Goal: Find specific page/section

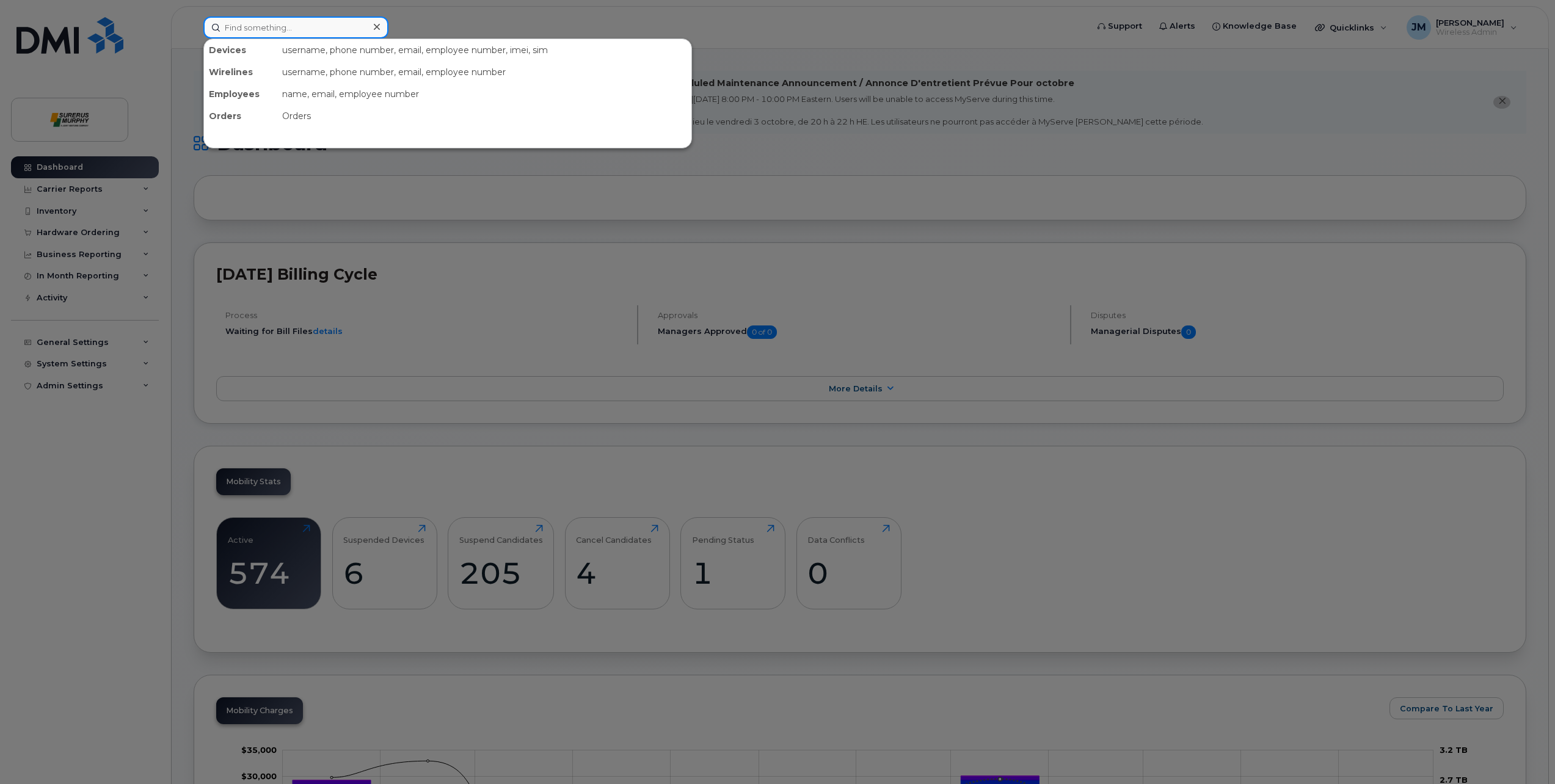
click at [299, 32] on input at bounding box center [296, 27] width 185 height 22
type input "Jay"
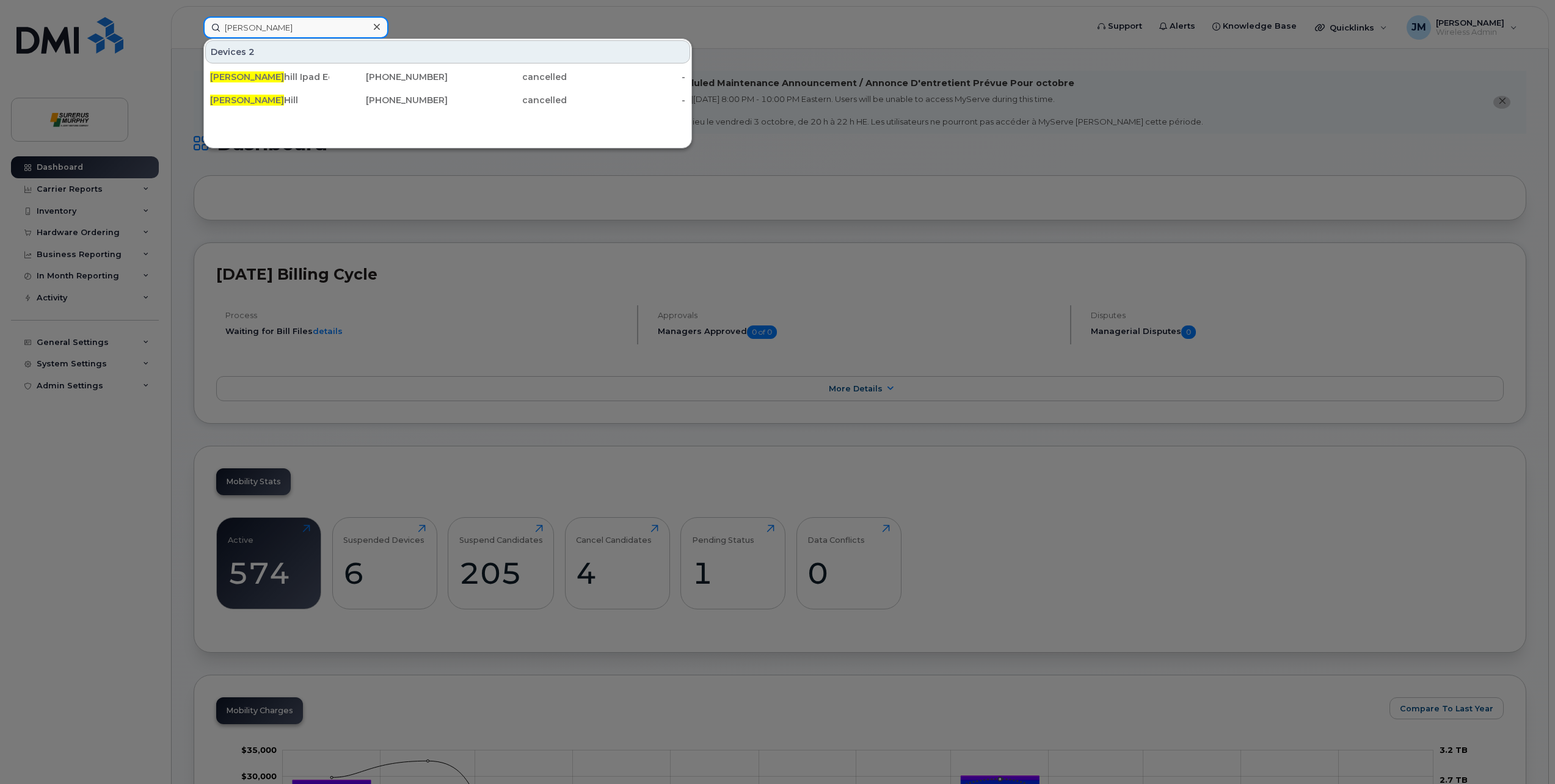
drag, startPoint x: 277, startPoint y: 31, endPoint x: 171, endPoint y: 23, distance: 106.3
click at [194, 23] on div "Jay Devices 2 Jay hill Ipad Edme 780-882-9142 cancelled - Jay Hill 587-432-1457…" at bounding box center [641, 27] width 896 height 22
type input "Jim E"
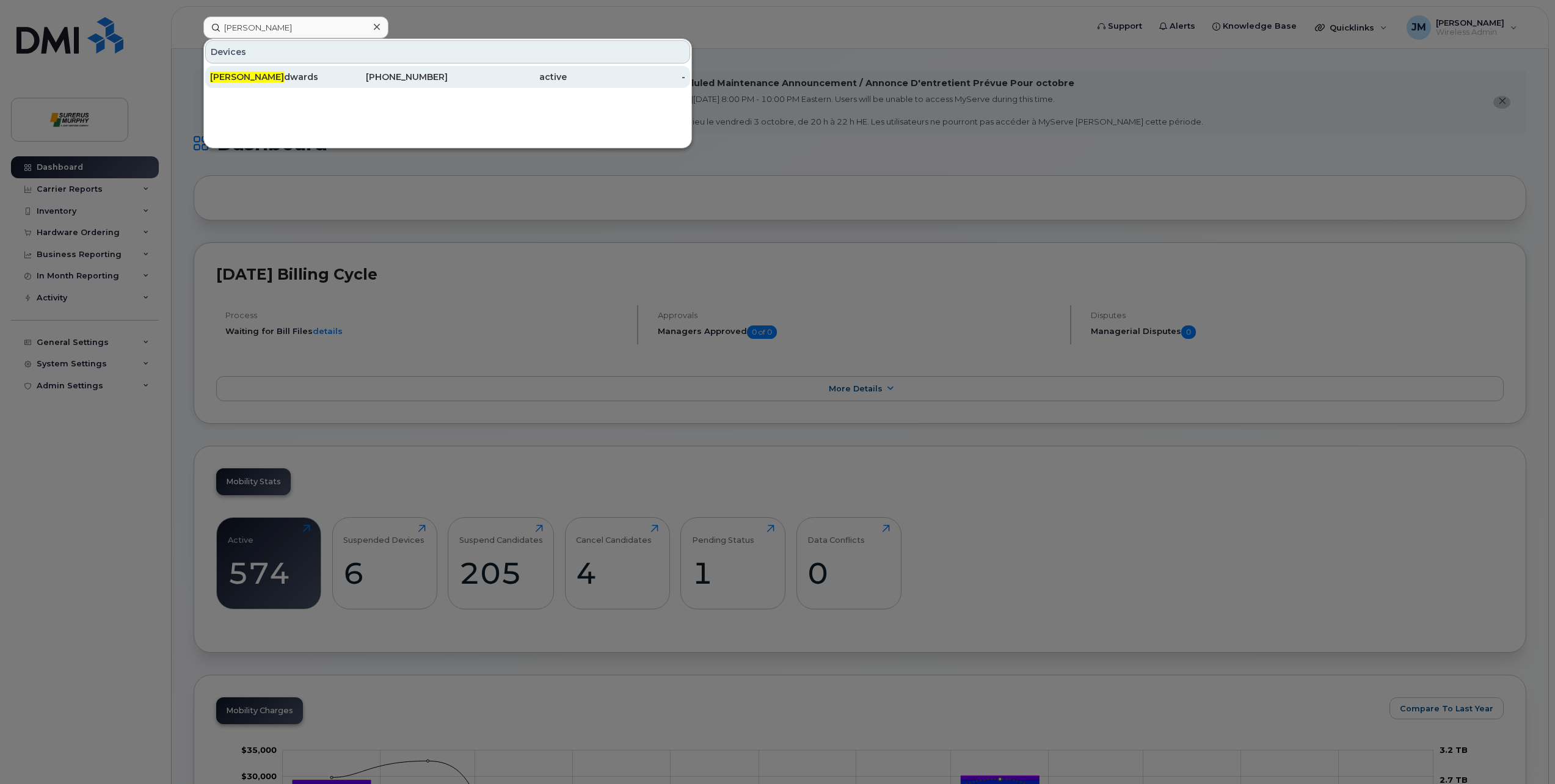
click at [252, 77] on div "Jim E dwards" at bounding box center [269, 77] width 119 height 12
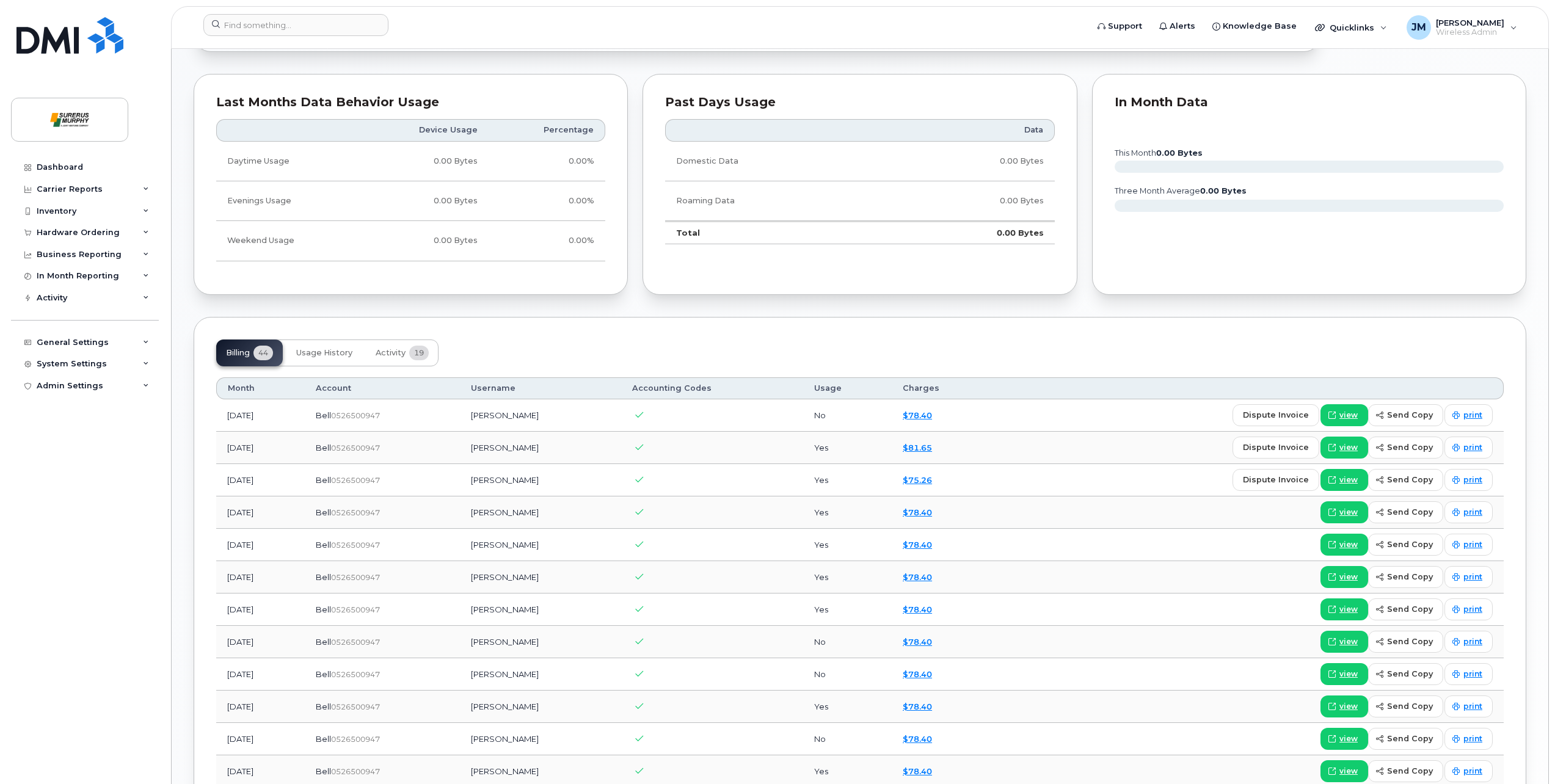
scroll to position [733, 0]
